Goal: Transaction & Acquisition: Purchase product/service

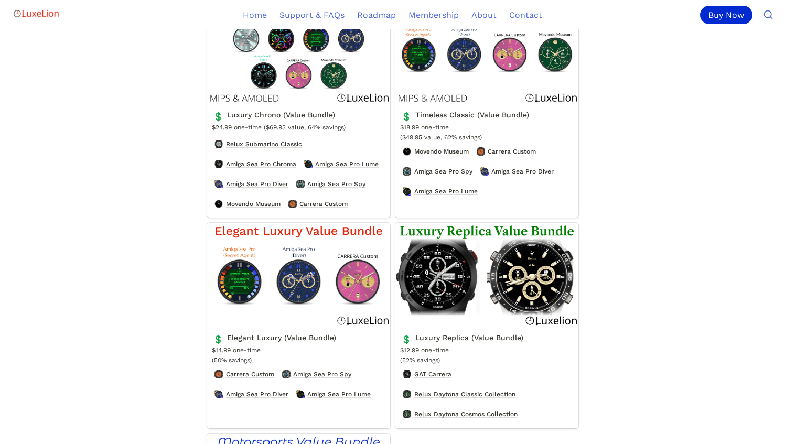
scroll to position [393, 0]
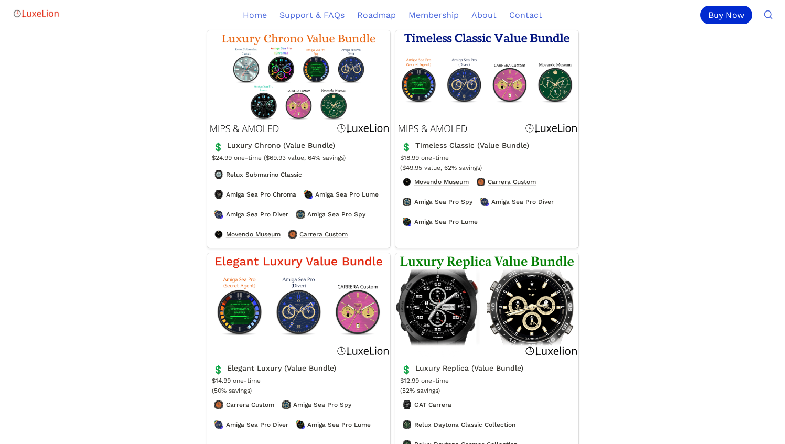
click at [504, 329] on link "Luxury Replica (Value Bundle)" at bounding box center [486, 356] width 183 height 206
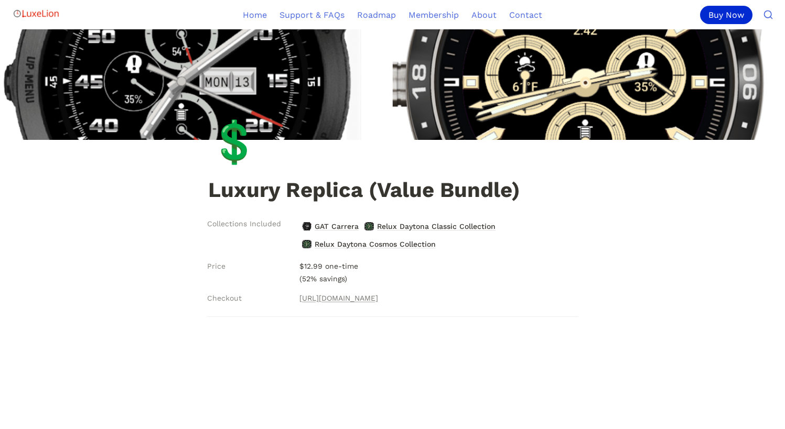
scroll to position [16, 0]
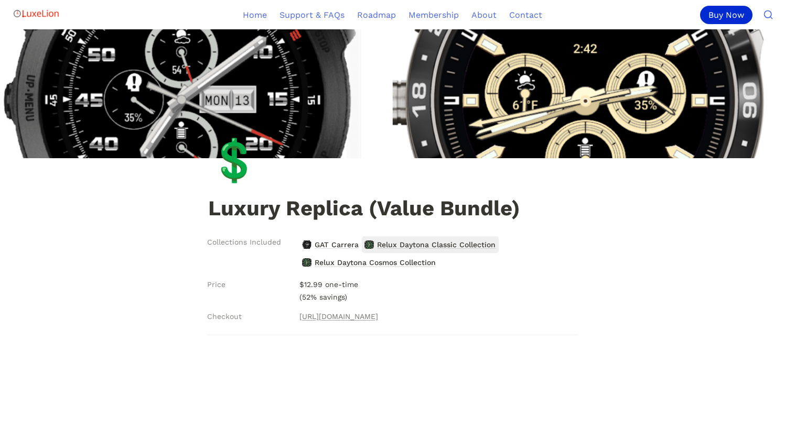
scroll to position [0, 0]
click at [407, 243] on span "Relux Daytona Classic Collection" at bounding box center [436, 245] width 121 height 14
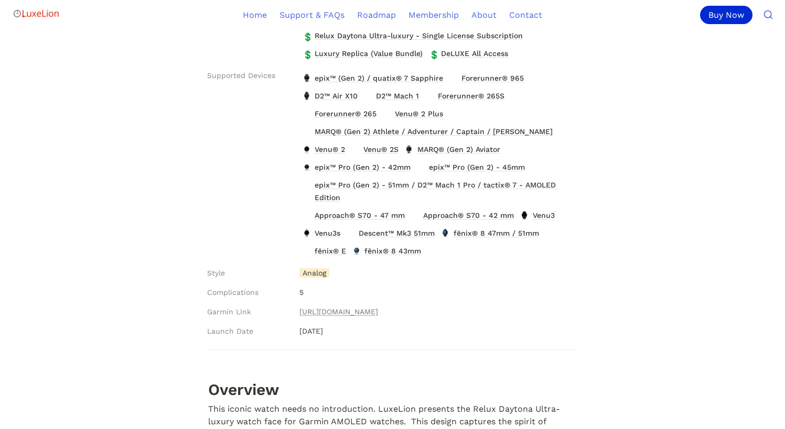
scroll to position [260, 0]
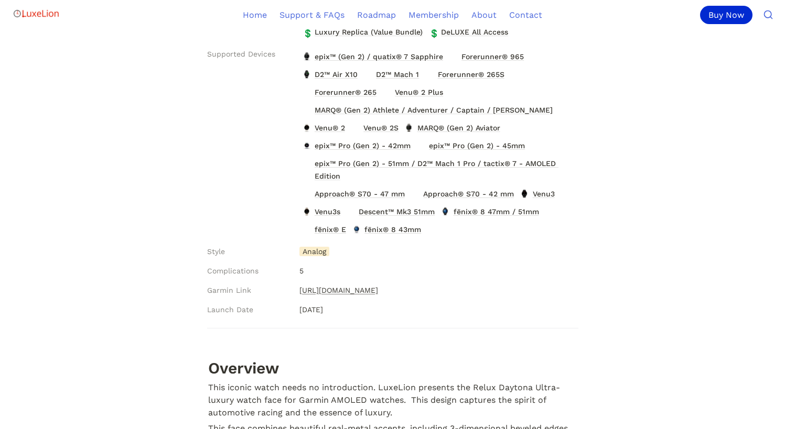
click at [375, 290] on link "https://apps.garmin.com/en-US/apps/46959f7e-8b54-4989-9874-1e548e3d78ad" at bounding box center [338, 290] width 79 height 13
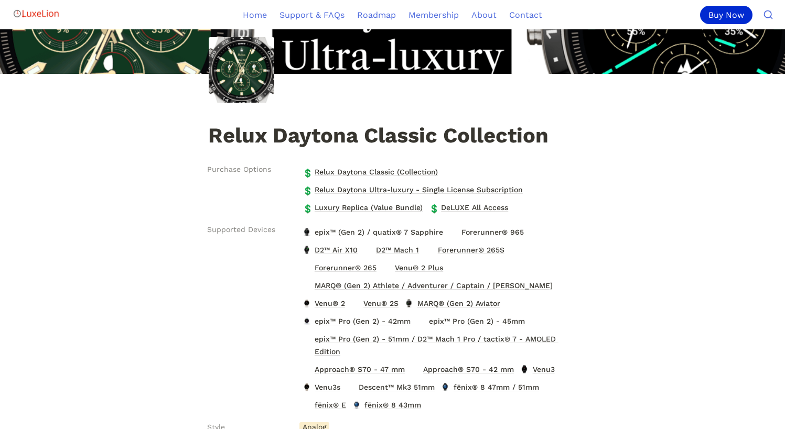
scroll to position [90, 0]
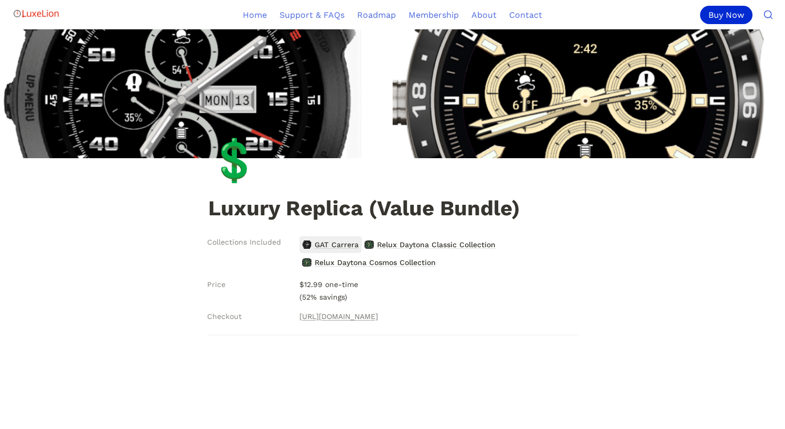
click at [336, 242] on span "GAT Carrera" at bounding box center [337, 245] width 46 height 14
click at [328, 245] on span "GAT Carrera" at bounding box center [337, 245] width 46 height 14
click at [397, 263] on span "Relux Daytona Cosmos Collection" at bounding box center [375, 263] width 123 height 14
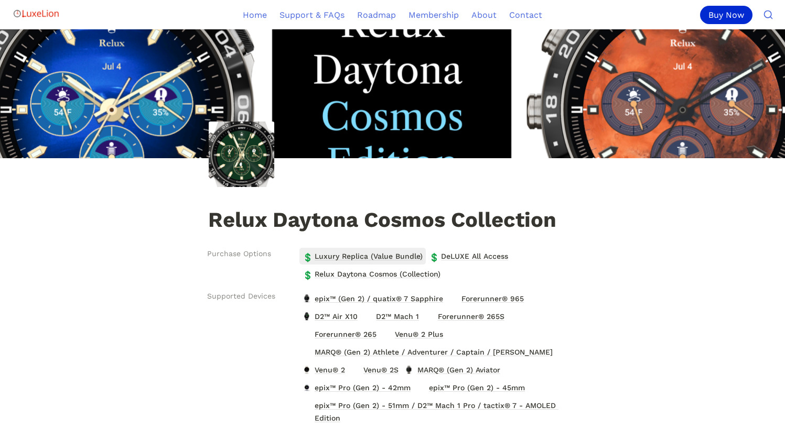
click at [384, 256] on span "Luxury Replica (Value Bundle)" at bounding box center [369, 257] width 110 height 14
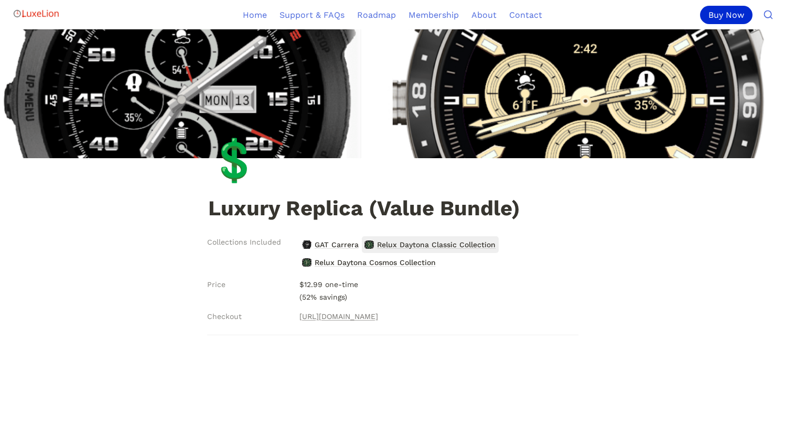
click at [475, 245] on span "Relux Daytona Classic Collection" at bounding box center [436, 245] width 121 height 14
click at [333, 263] on span "Relux Daytona Cosmos Collection" at bounding box center [375, 263] width 123 height 14
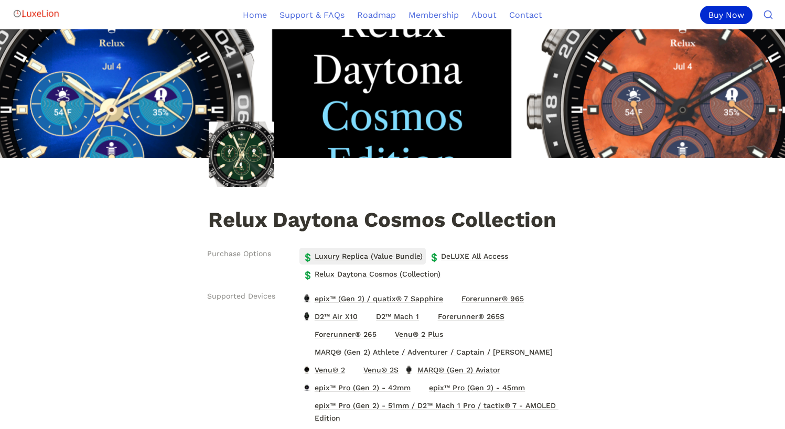
click at [339, 255] on span "Luxury Replica (Value Bundle)" at bounding box center [369, 257] width 110 height 14
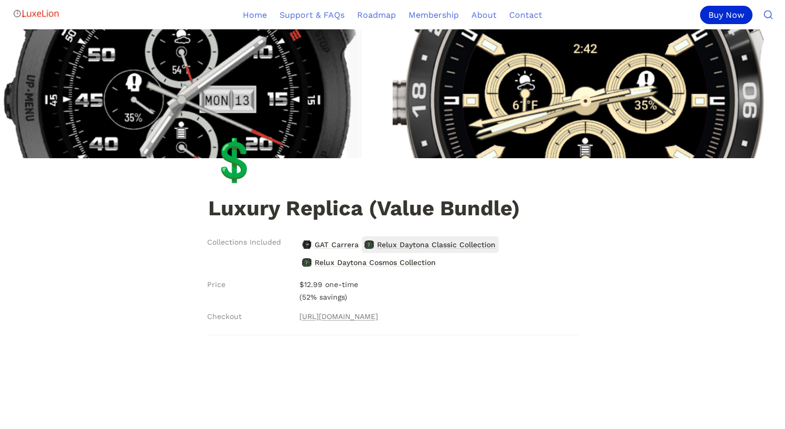
click at [428, 243] on span "Relux Daytona Classic Collection" at bounding box center [436, 245] width 121 height 14
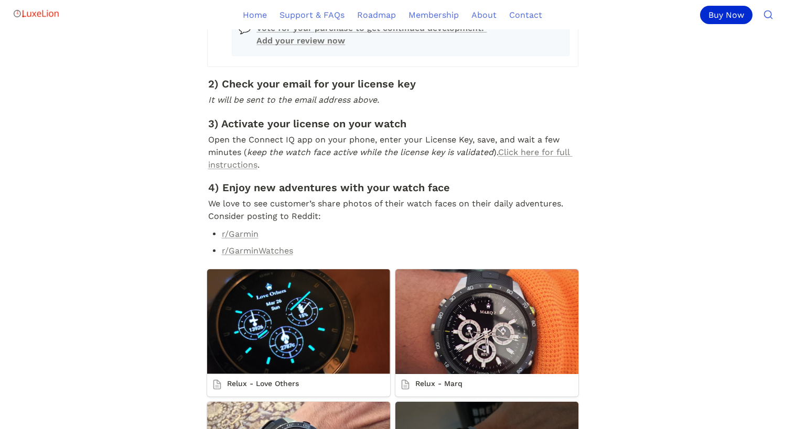
scroll to position [422, 0]
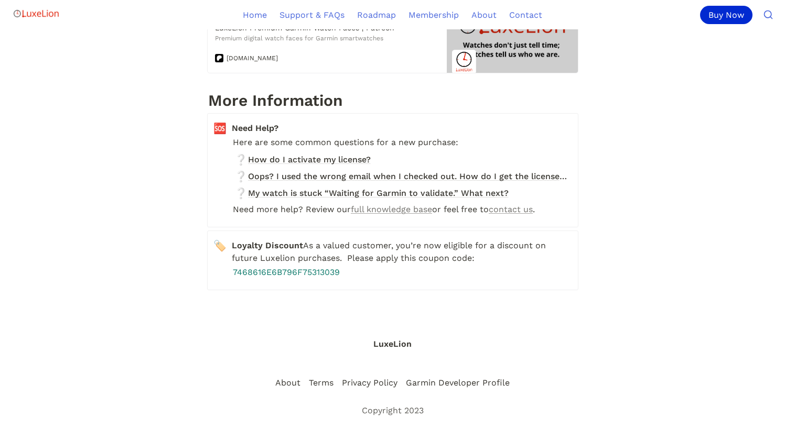
scroll to position [1512, 0]
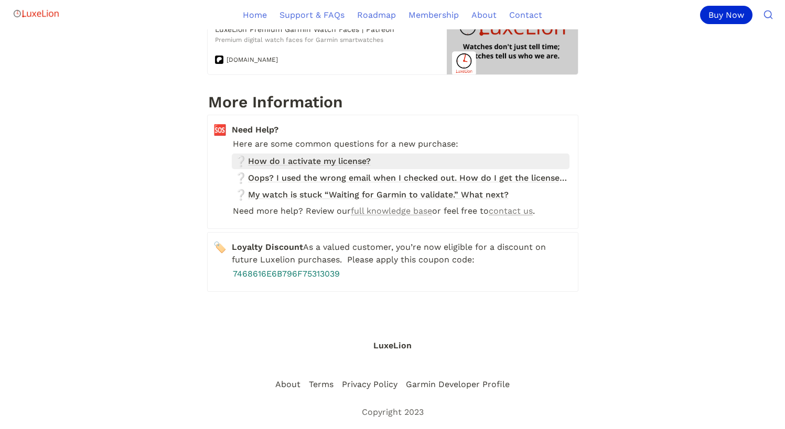
click at [271, 168] on span "How do I activate my license?" at bounding box center [309, 161] width 123 height 13
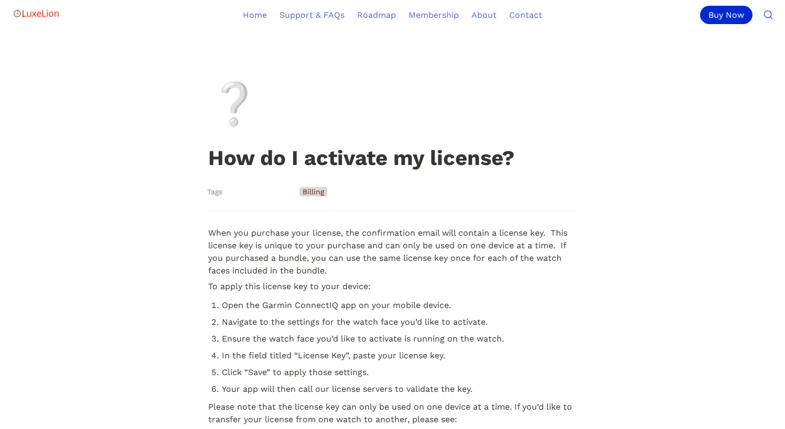
click at [166, 138] on div "❔ How do I activate my license?" at bounding box center [392, 101] width 785 height 145
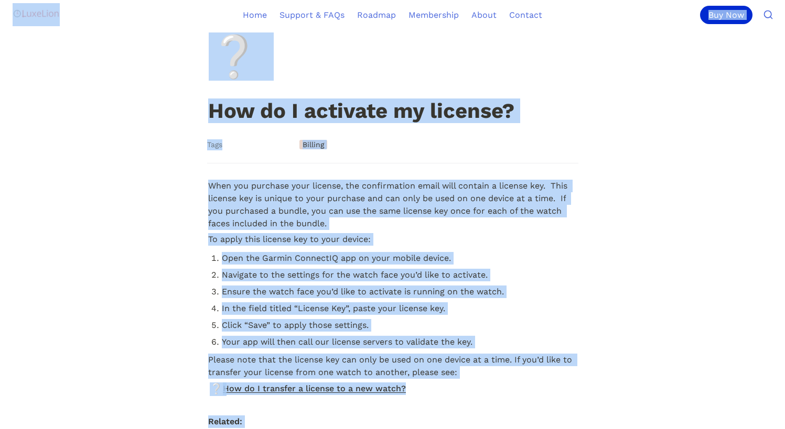
scroll to position [49, 0]
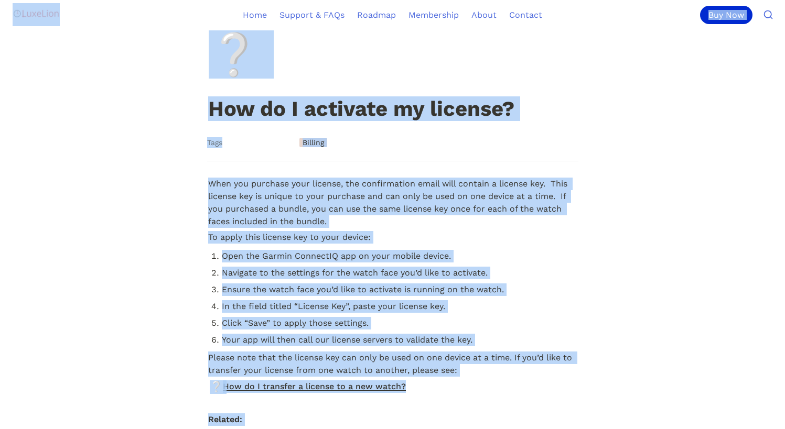
click at [159, 190] on article "Tags Billing When you purchase your license, the confirmation email will contai…" at bounding box center [393, 300] width 472 height 334
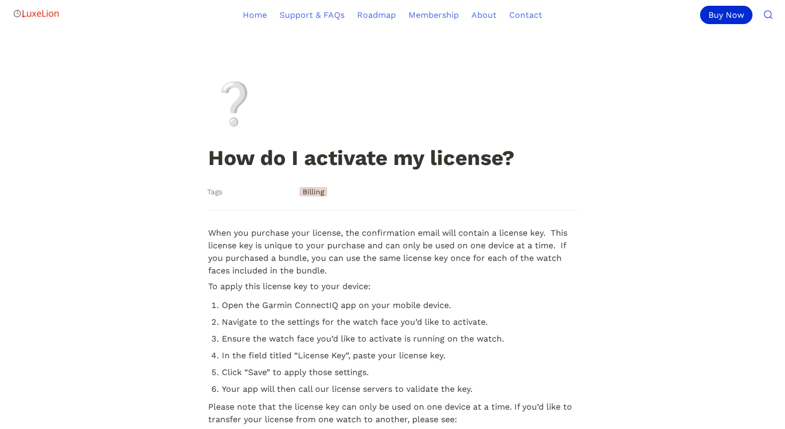
scroll to position [0, 0]
